Goal: Task Accomplishment & Management: Manage account settings

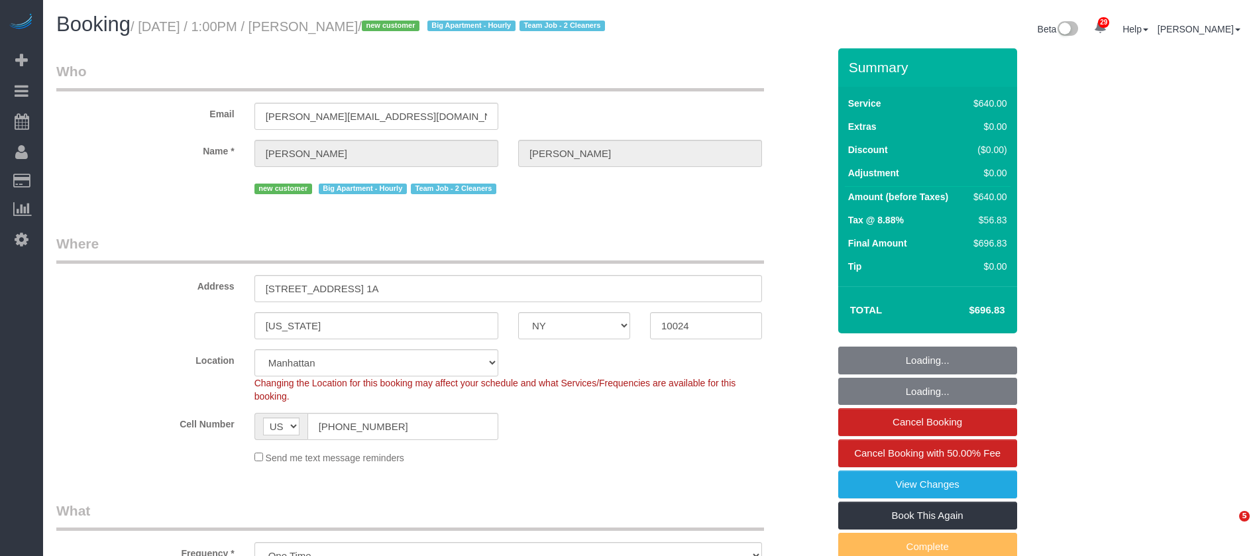
select select "NY"
select select "240"
select select "number:89"
select select "number:72"
select select "number:13"
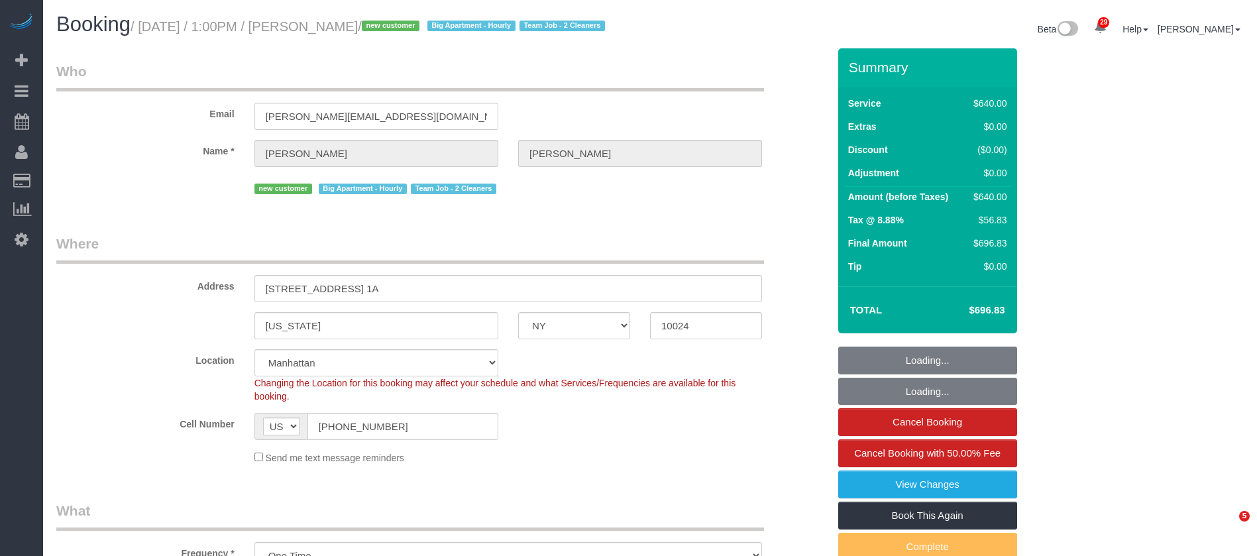
select select "number:5"
select select "object:1498"
select select "spot1"
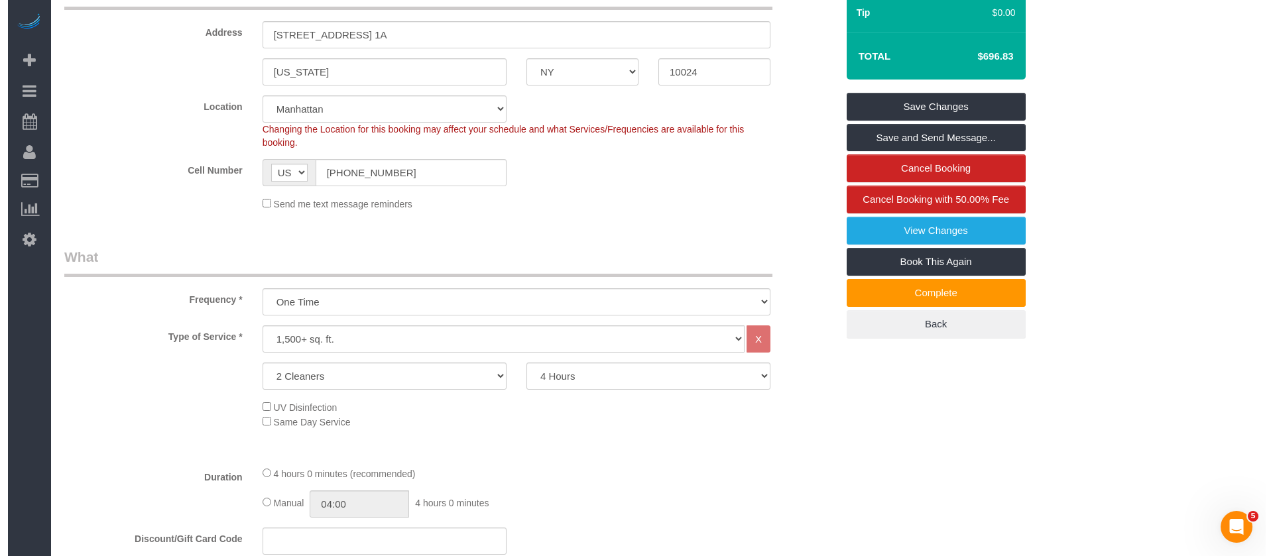
scroll to position [298, 0]
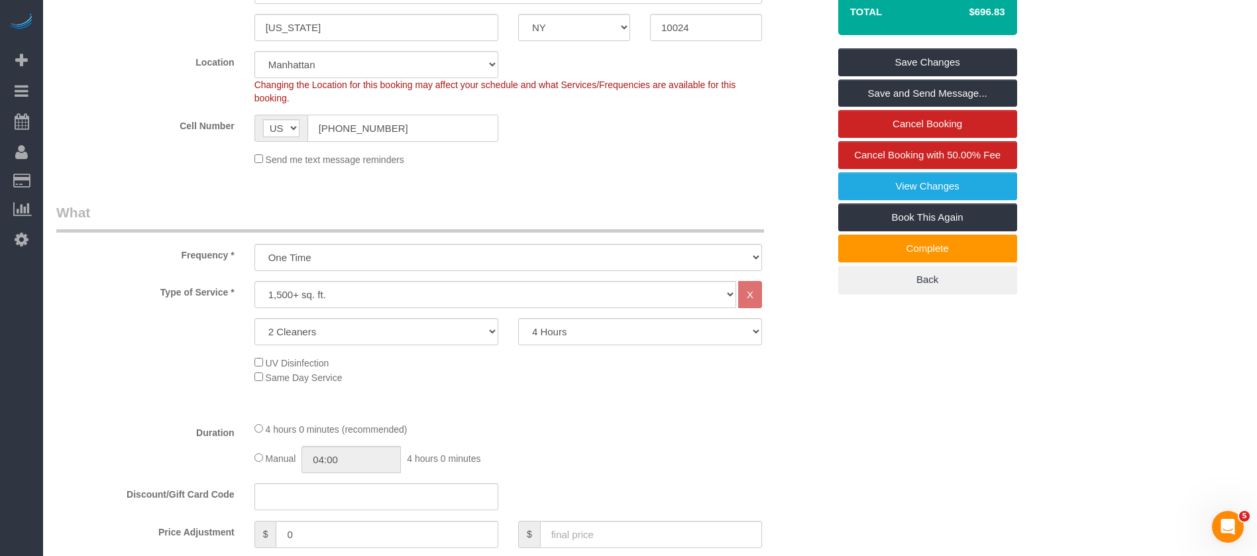
drag, startPoint x: 315, startPoint y: 145, endPoint x: 424, endPoint y: 139, distance: 108.9
click at [422, 140] on input "[PHONE_NUMBER]" at bounding box center [403, 128] width 191 height 27
click at [936, 200] on link "View Changes" at bounding box center [928, 186] width 179 height 28
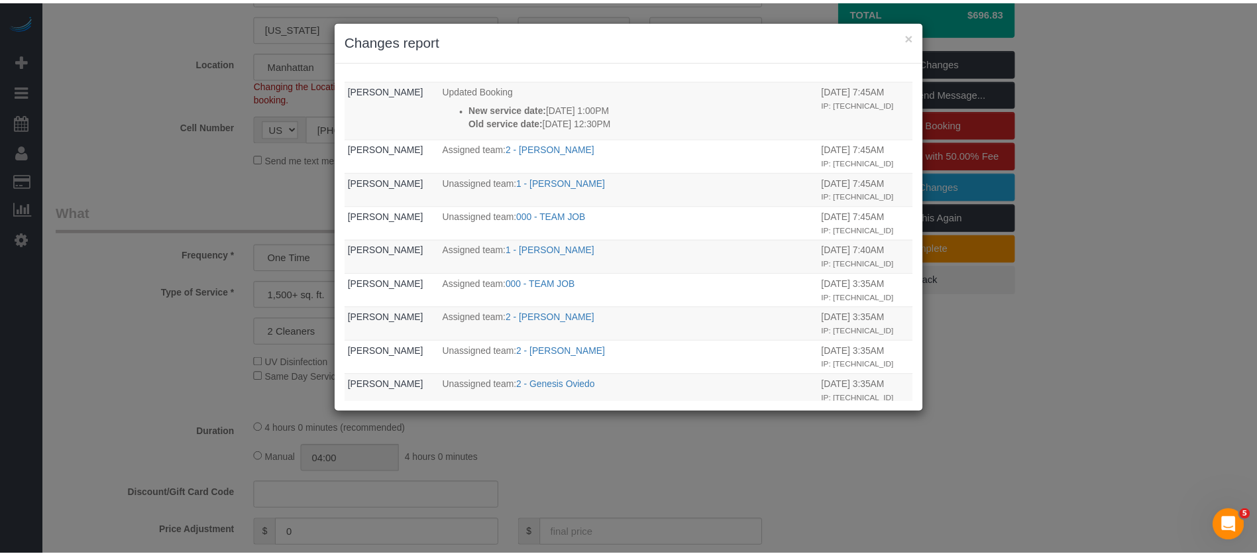
scroll to position [497, 0]
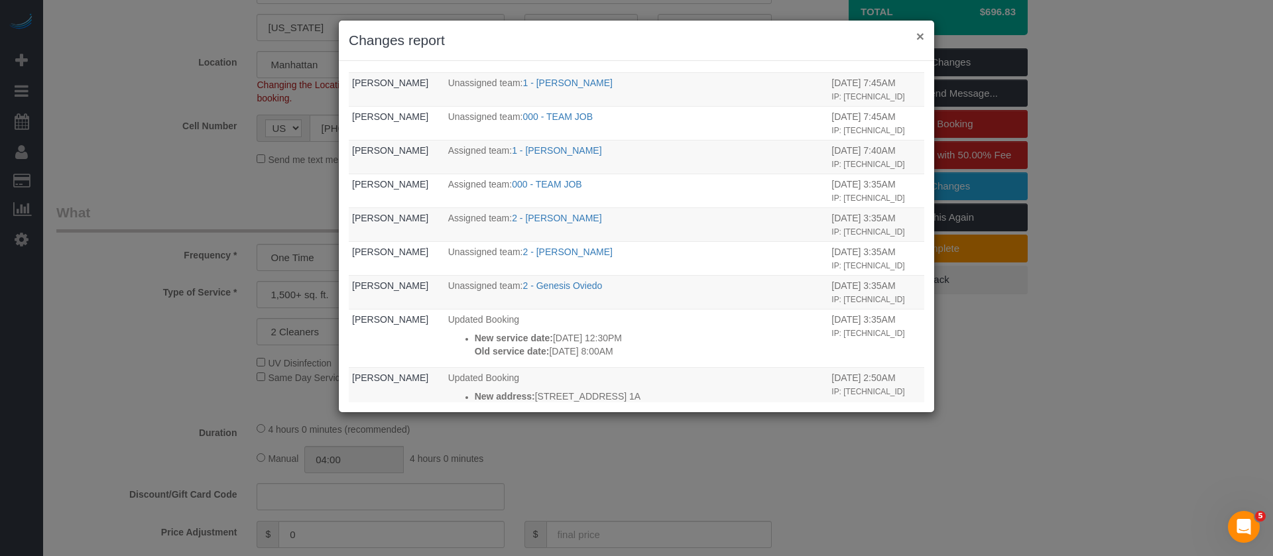
click at [922, 30] on button "×" at bounding box center [920, 36] width 8 height 14
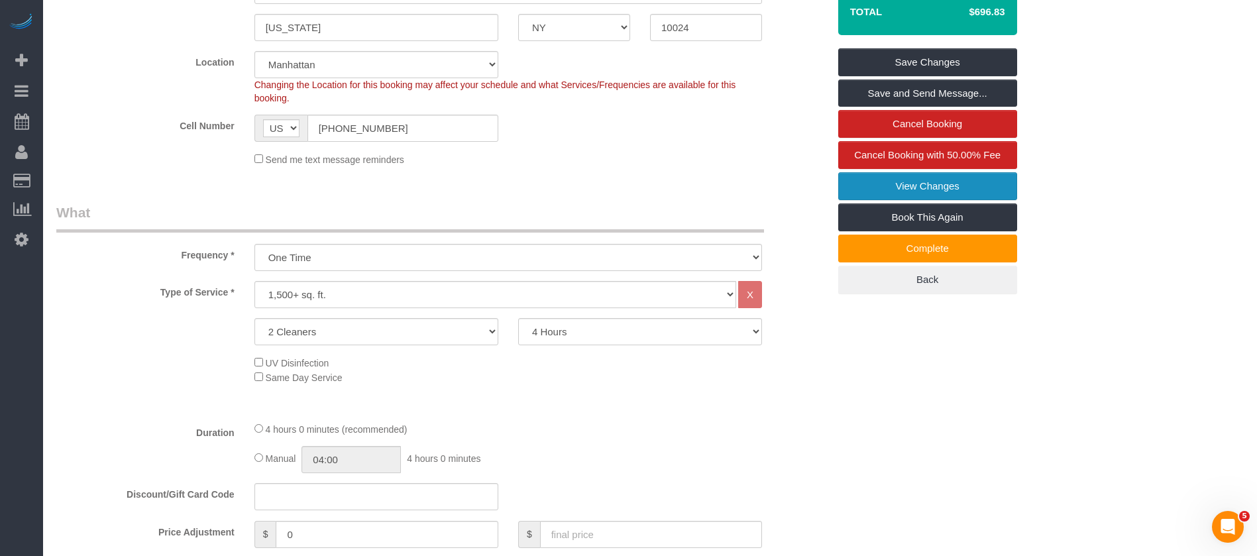
scroll to position [398, 0]
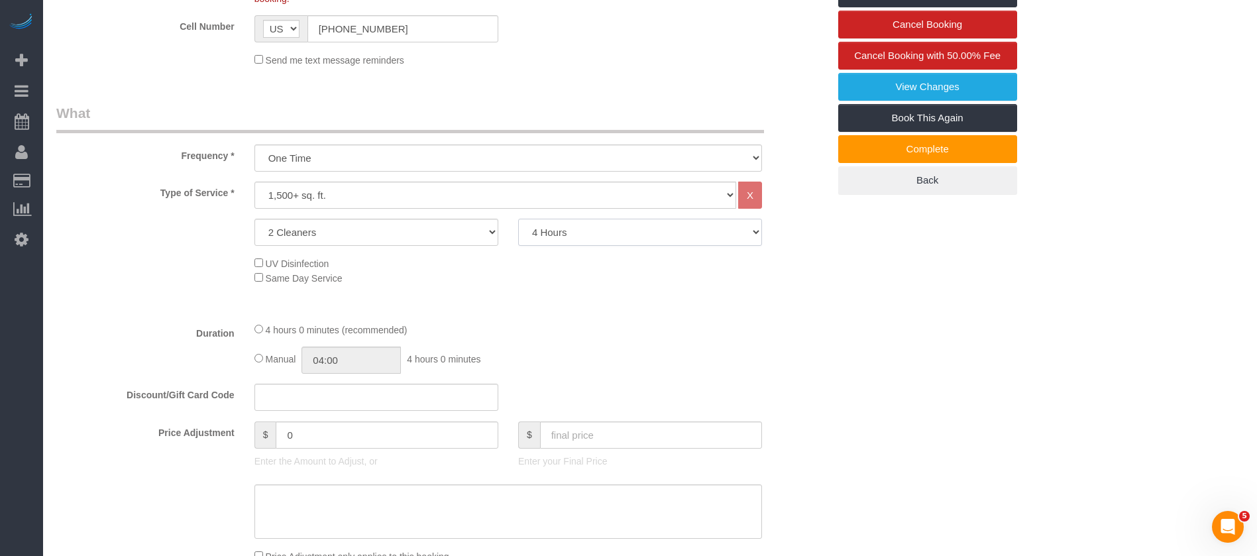
click at [736, 246] on select "2 Hours 2.5 Hours 3 Hours 3.5 Hours 4 Hours 4.5 Hours 5 Hours 5.5 Hours 6 Hours…" at bounding box center [640, 232] width 244 height 27
select select "300"
click at [518, 235] on select "2 Hours 2.5 Hours 3 Hours 3.5 Hours 4 Hours 4.5 Hours 5 Hours 5.5 Hours 6 Hours…" at bounding box center [640, 232] width 244 height 27
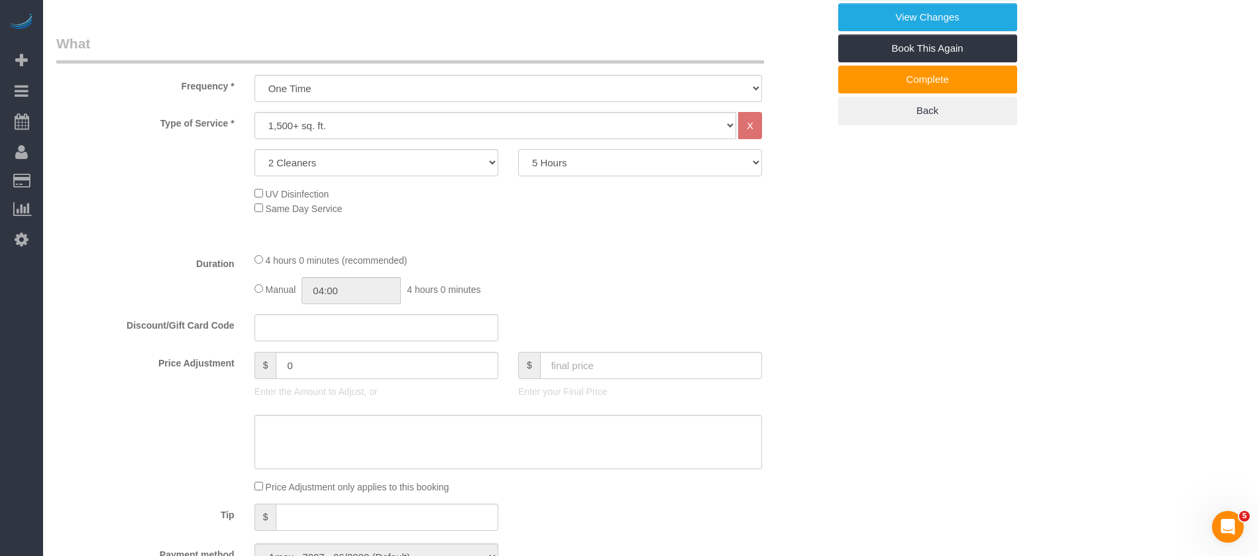
scroll to position [497, 0]
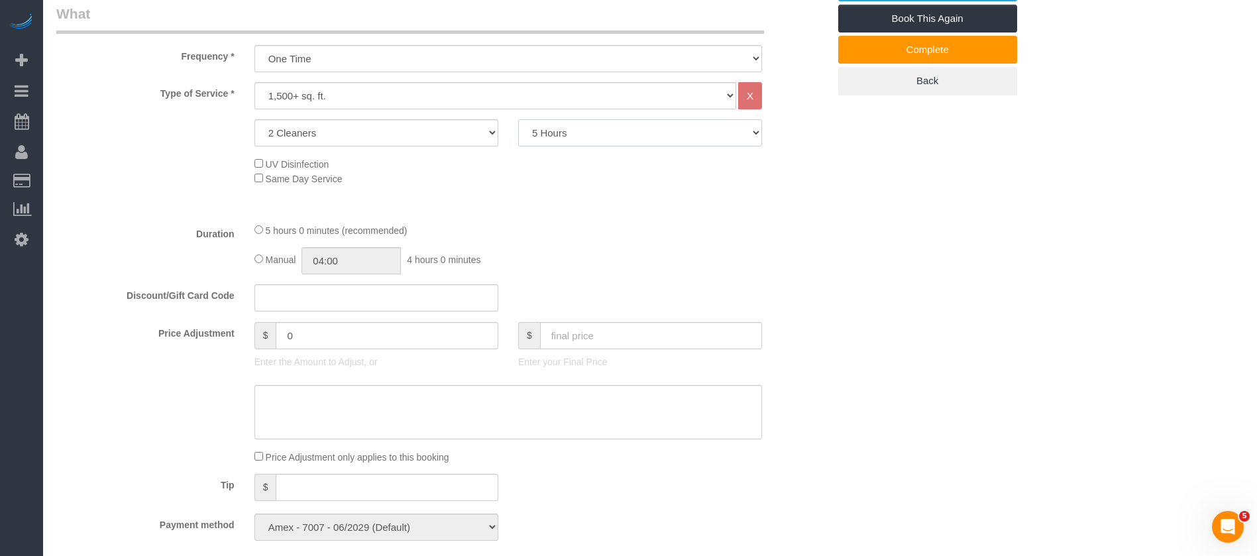
select select "spot36"
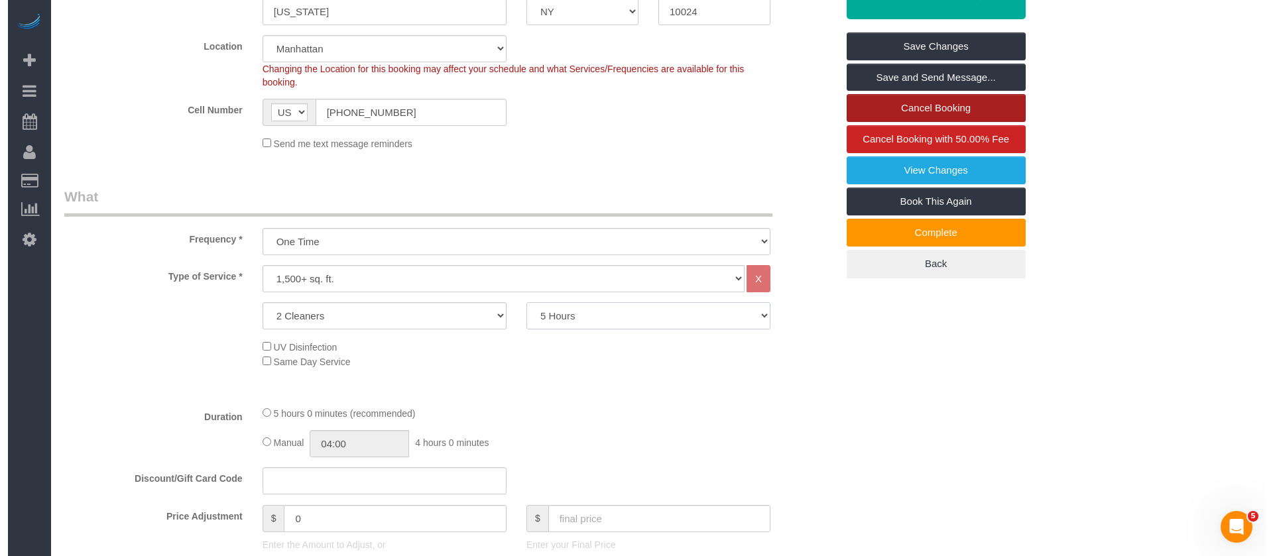
scroll to position [199, 0]
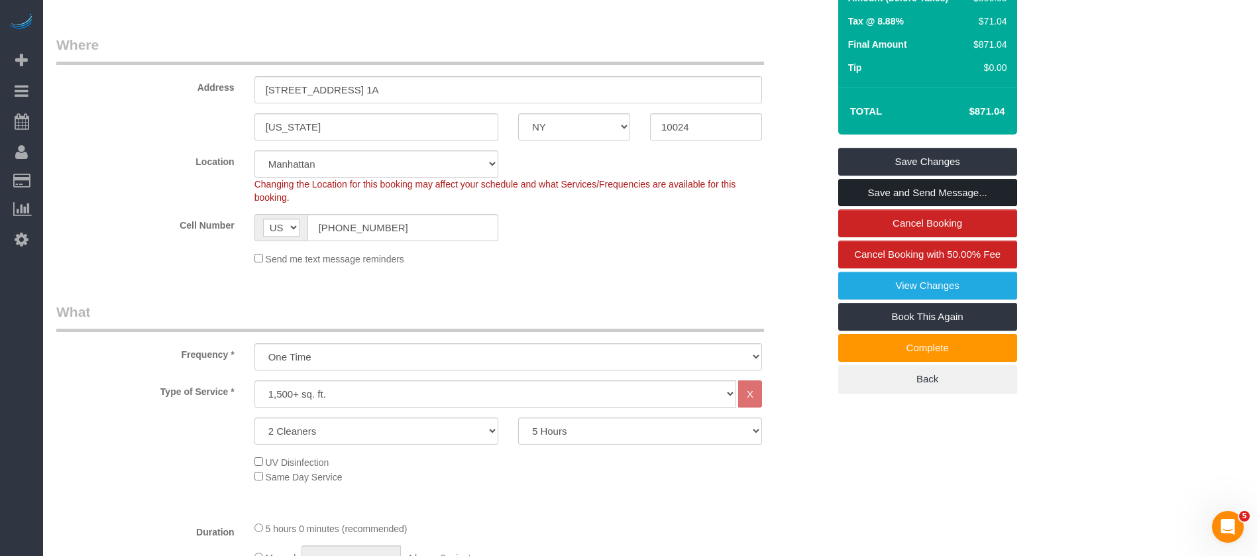
click at [962, 202] on link "Save and Send Message..." at bounding box center [928, 193] width 179 height 28
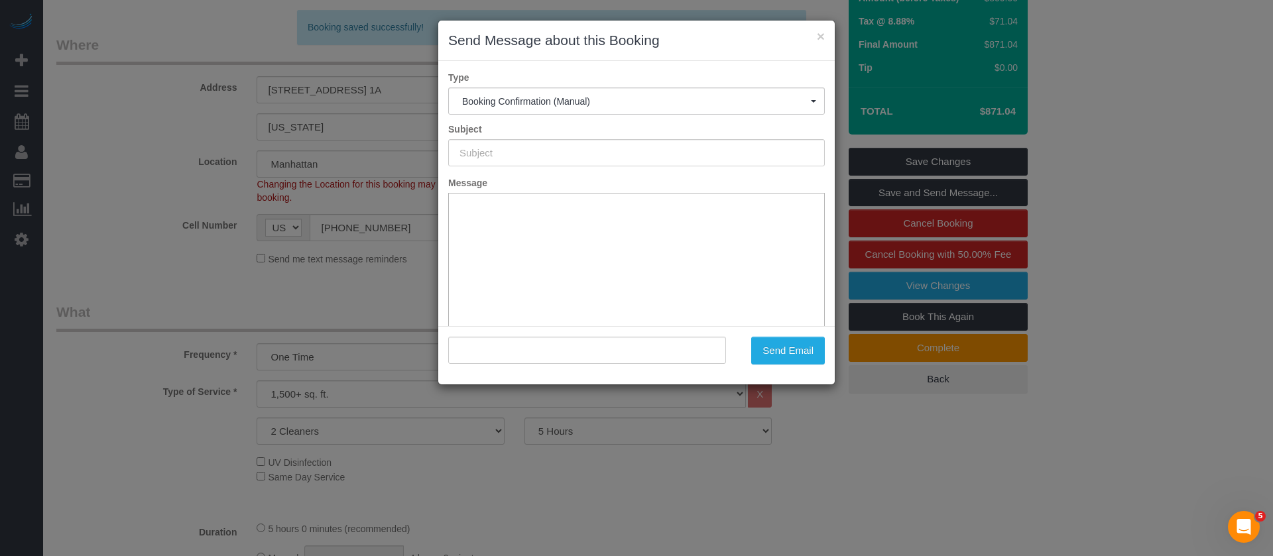
type input "Cleaning Confirmed for 09/29/2025 at 1:00pm"
type input ""Christopher Malloy" <chris.malloy1965@gmail.com>"
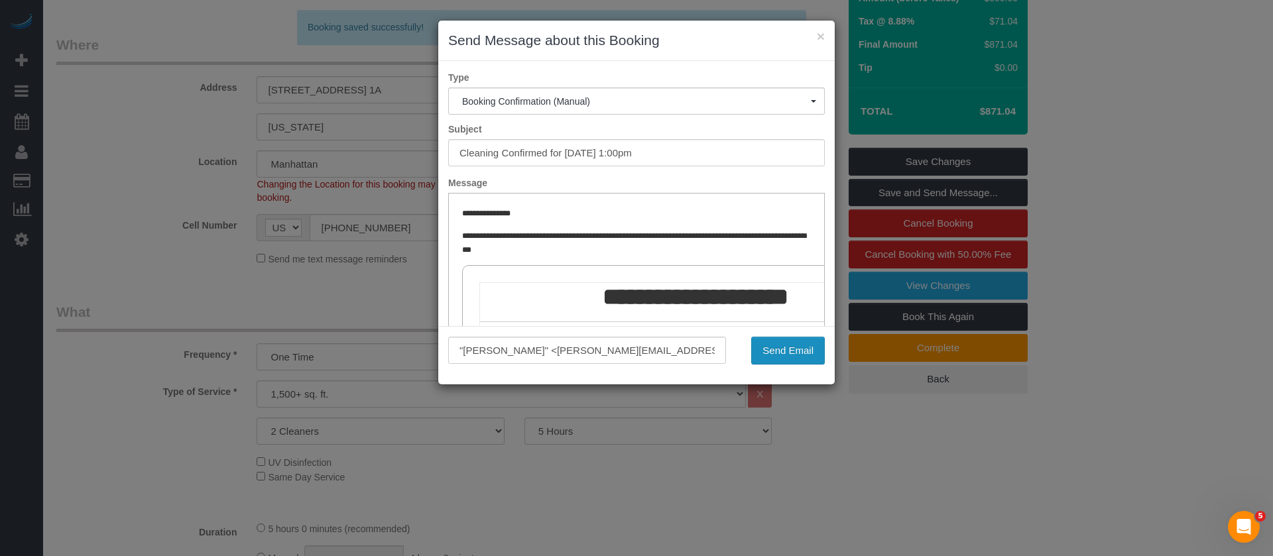
scroll to position [0, 0]
click at [783, 349] on button "Send Email" at bounding box center [788, 351] width 74 height 28
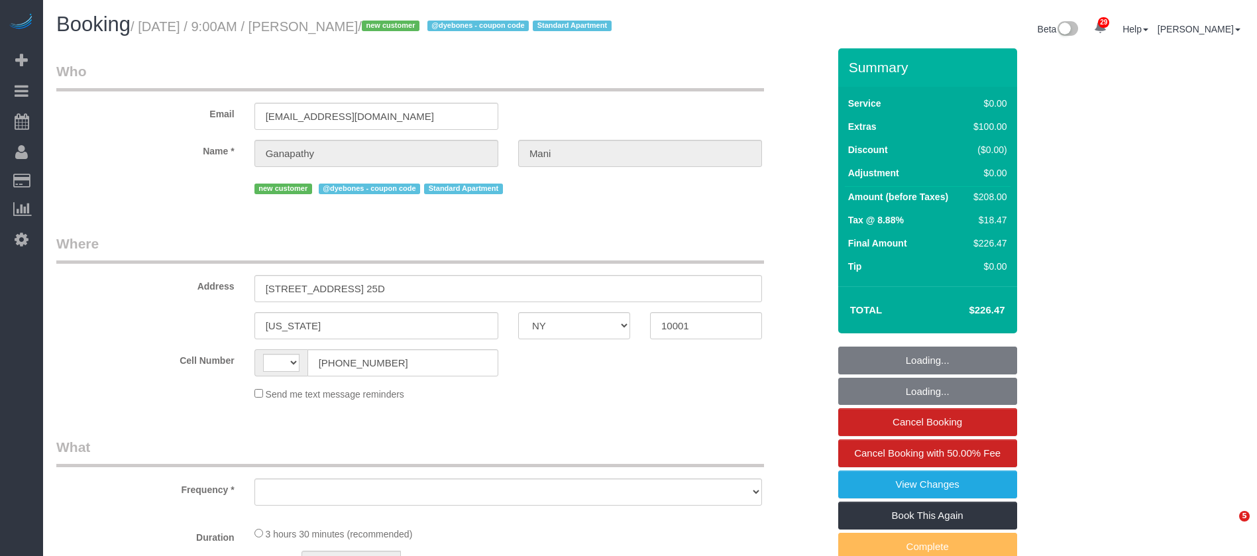
select select "NY"
select select "string:[GEOGRAPHIC_DATA]"
select select "object:834"
select select "string:stripe-pm_1SCOdM4VGloSiKo7YOiukZjS"
select select "1"
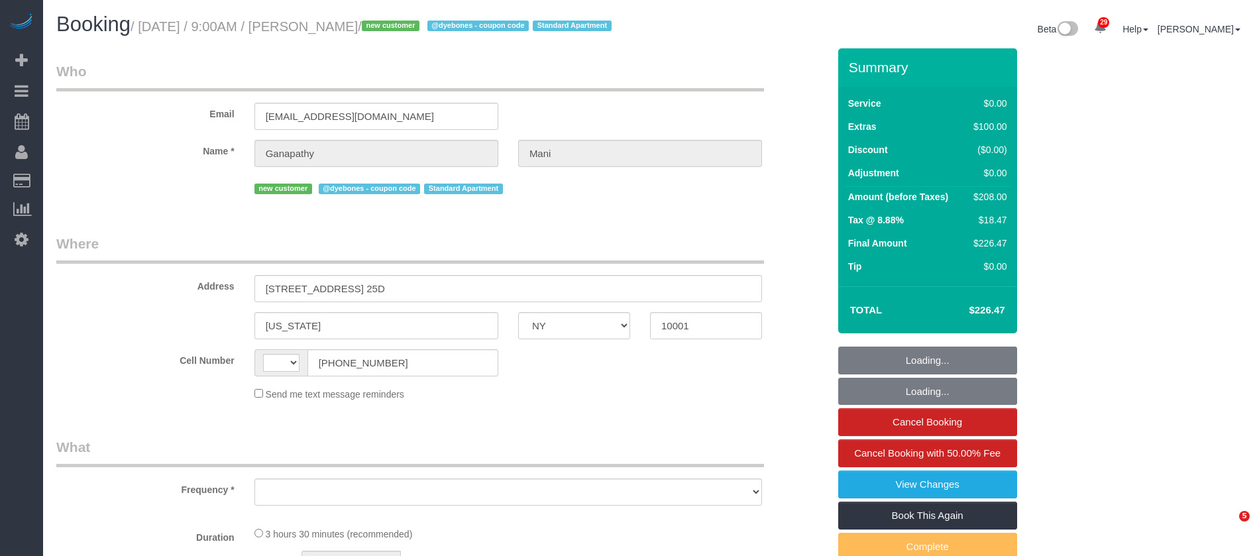
select select "spot1"
select select "number:58"
select select "number:69"
select select "number:15"
select select "number:7"
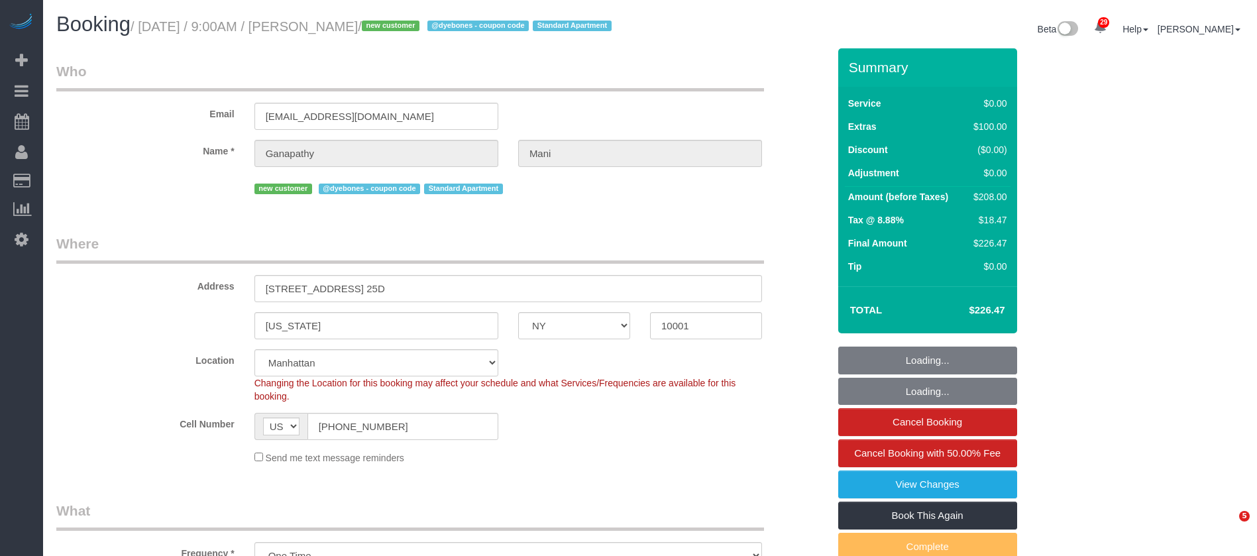
select select "object:1540"
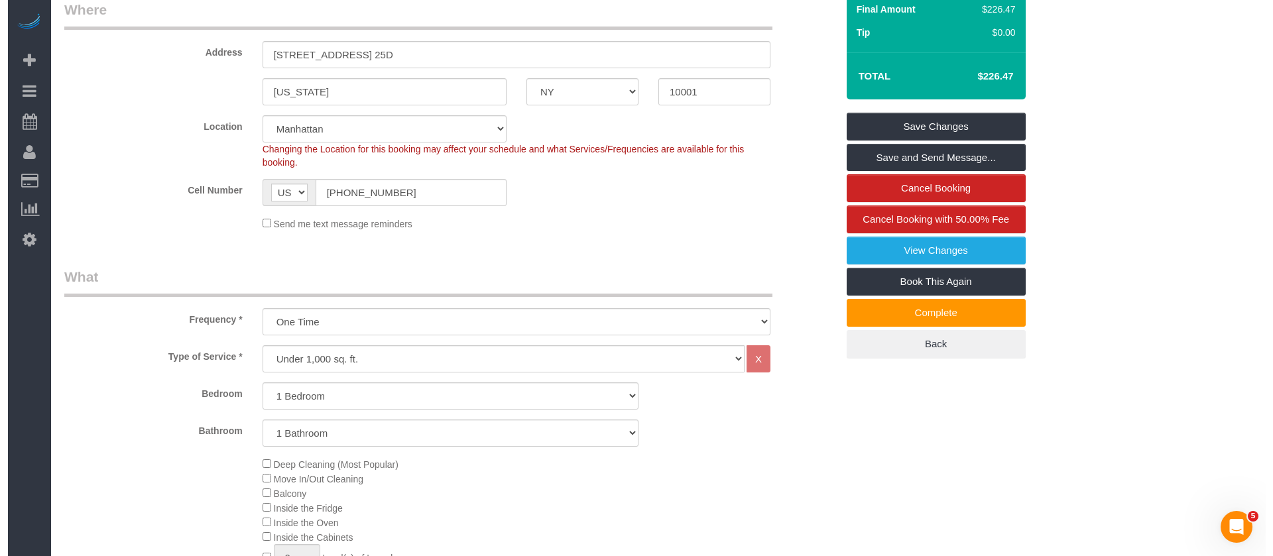
scroll to position [99, 0]
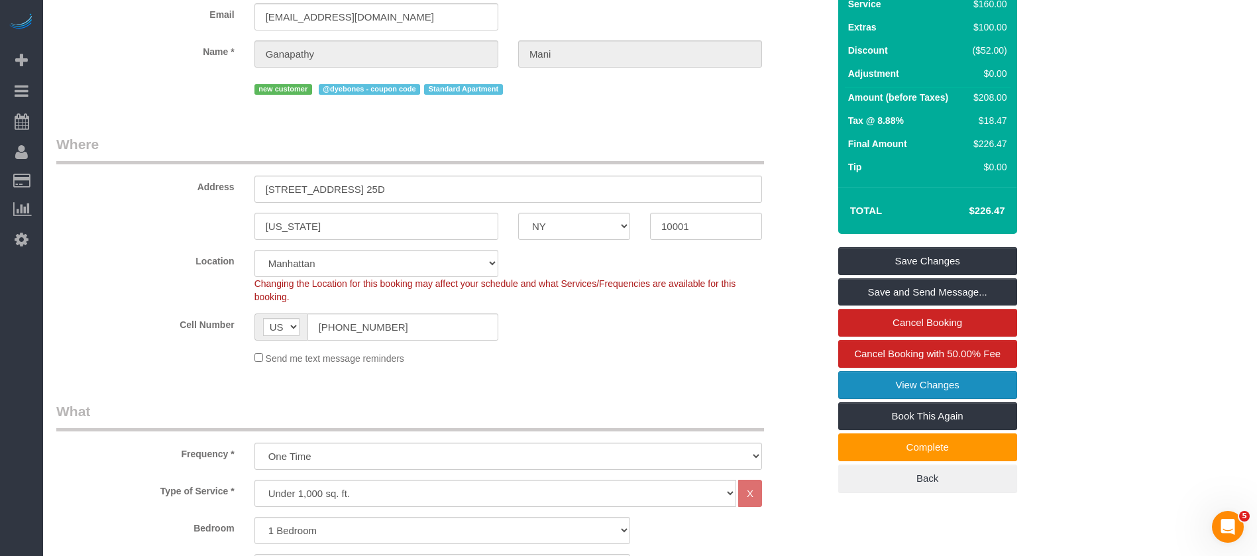
click at [928, 398] on link "View Changes" at bounding box center [928, 385] width 179 height 28
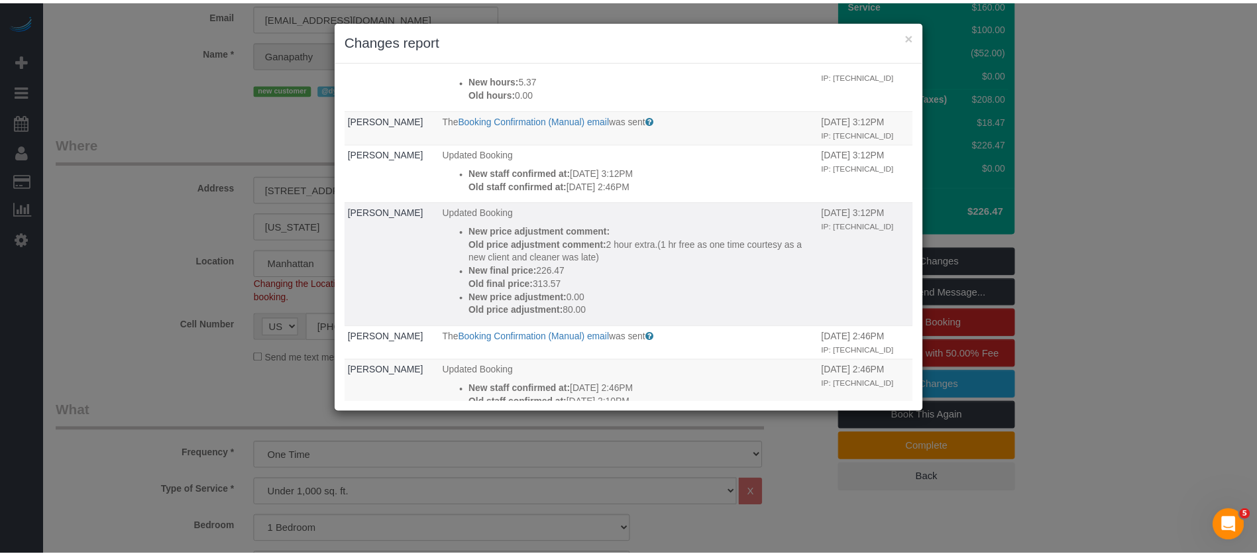
scroll to position [0, 0]
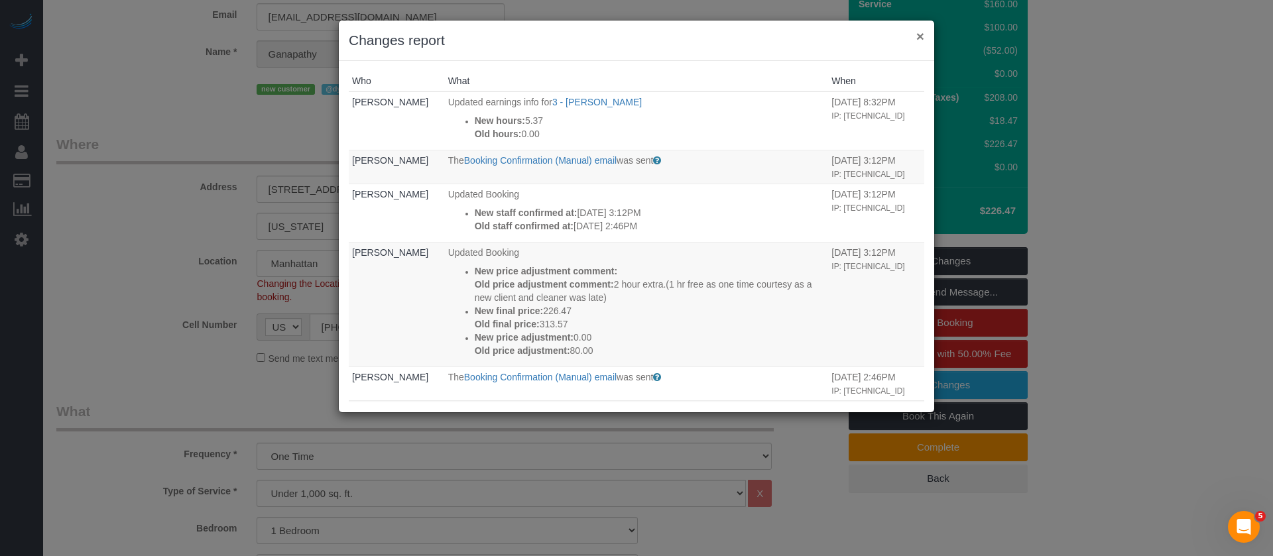
click at [923, 34] on button "×" at bounding box center [920, 36] width 8 height 14
